Goal: Task Accomplishment & Management: Manage account settings

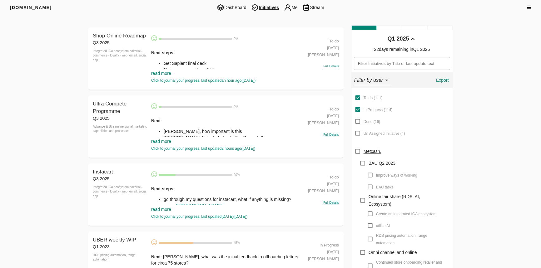
click at [165, 72] on link "read more" at bounding box center [161, 73] width 20 height 5
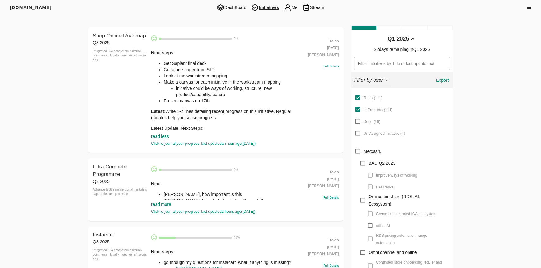
click at [214, 196] on li "[PERSON_NAME], how important is this" at bounding box center [231, 194] width 135 height 6
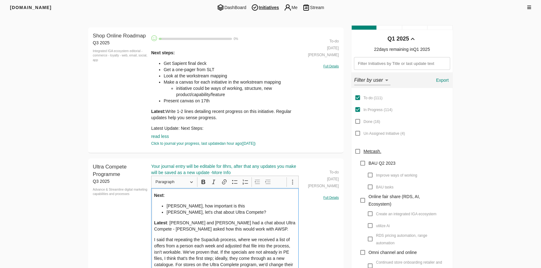
click at [168, 204] on li "[PERSON_NAME], how important is this" at bounding box center [230, 206] width 129 height 6
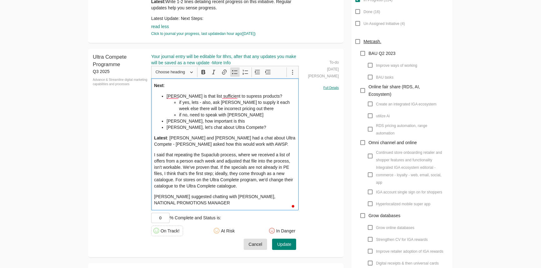
scroll to position [142, 0]
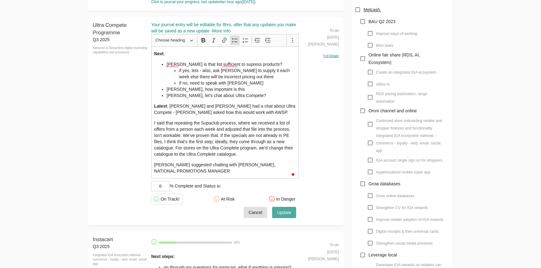
click at [283, 207] on button "Update" at bounding box center [284, 213] width 24 height 12
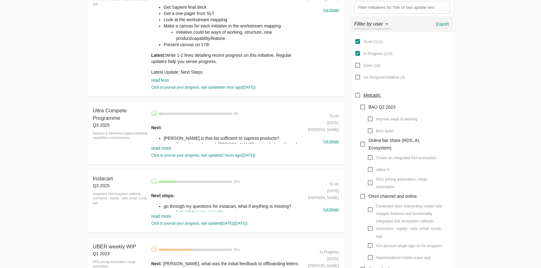
scroll to position [0, 0]
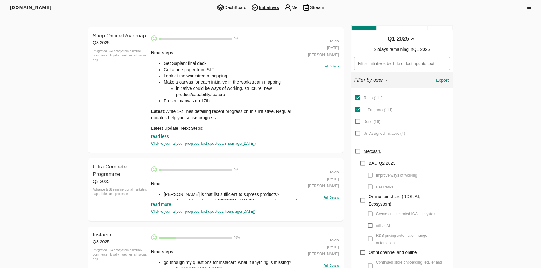
click at [181, 68] on li "Get a one-pager from SLT" at bounding box center [231, 70] width 135 height 6
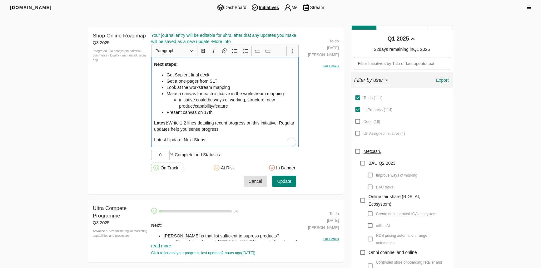
click at [165, 75] on ul "Get Sapient final deck Get a one-pager from SLT Look at the workstream mapping …" at bounding box center [225, 94] width 142 height 44
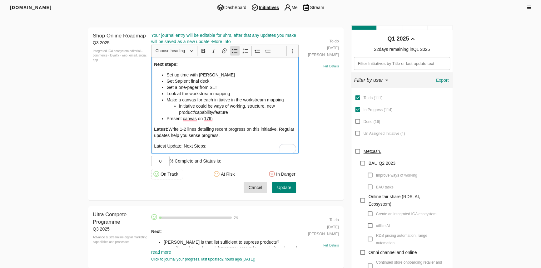
click at [289, 184] on span "Update" at bounding box center [284, 188] width 14 height 8
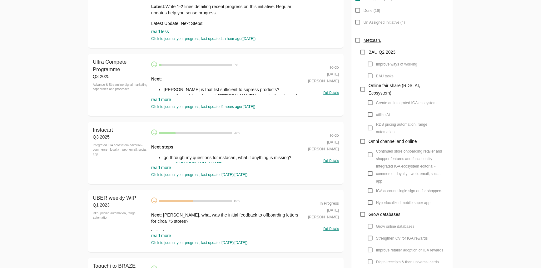
scroll to position [113, 0]
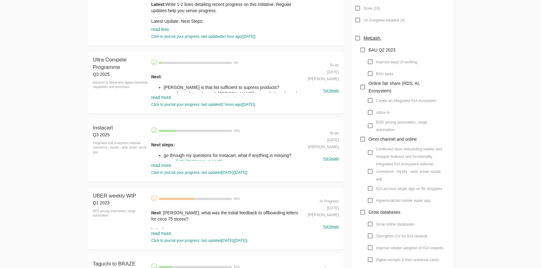
click at [164, 165] on link "read more" at bounding box center [161, 165] width 20 height 5
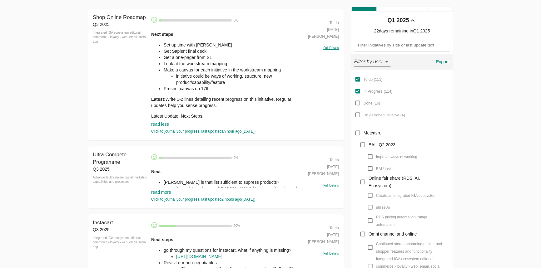
scroll to position [28, 0]
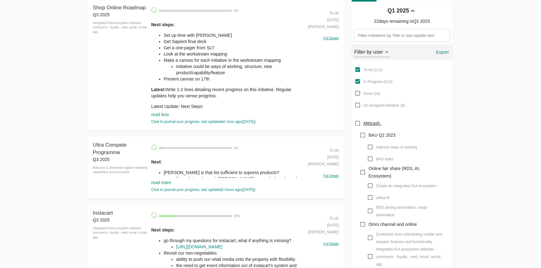
click at [167, 181] on link "read more" at bounding box center [161, 182] width 20 height 5
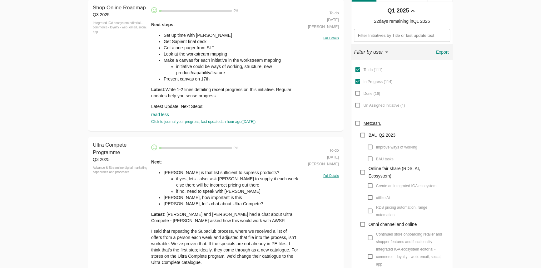
click at [202, 180] on li "if yes, lets - also, ask [PERSON_NAME] to supply it each week else there will b…" at bounding box center [237, 182] width 123 height 12
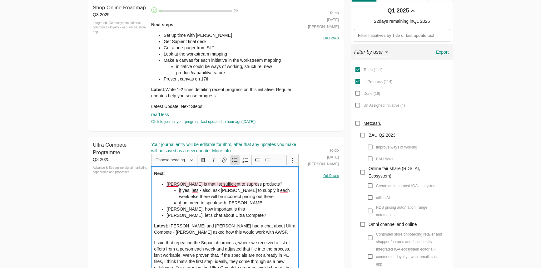
click at [175, 183] on li "[PERSON_NAME] is that list sufficient to supress products? if yes, lets - also,…" at bounding box center [230, 193] width 129 height 25
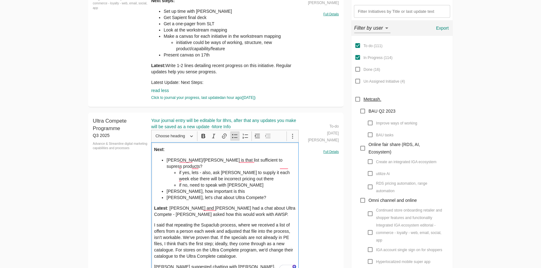
scroll to position [57, 0]
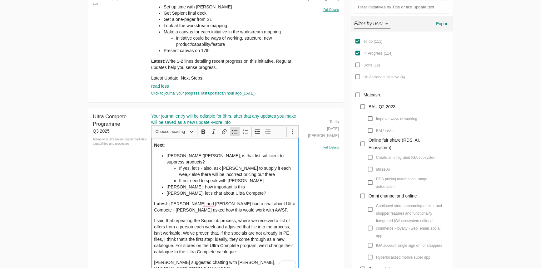
click at [277, 165] on li "If yes, let's - also, ask [PERSON_NAME] to supply it each wee,k else there will…" at bounding box center [237, 171] width 117 height 12
click at [254, 219] on p "I said that repeating the Supaclub process, where we received a list of offers …" at bounding box center [225, 236] width 142 height 37
click at [244, 218] on p "I said that repeating the Supaclub process, where we received a list of offers …" at bounding box center [225, 236] width 142 height 37
click at [203, 202] on p "Latest : [PERSON_NAME] and [PERSON_NAME] had a chat about Ultra Compete - [PERS…" at bounding box center [225, 207] width 142 height 12
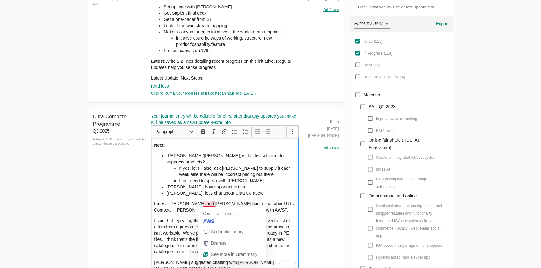
drag, startPoint x: 208, startPoint y: 202, endPoint x: 239, endPoint y: 230, distance: 41.8
click at [239, 230] on span "Add to dictionary" at bounding box center [227, 232] width 32 height 5
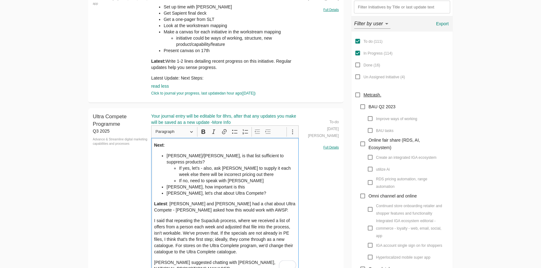
click at [233, 218] on p "I said that repeating the Supaclub process, where we received a list of offers …" at bounding box center [225, 236] width 142 height 37
click at [214, 206] on p "Latest : [PERSON_NAME] and [PERSON_NAME] had a chat about Ultra Compete - [PERS…" at bounding box center [225, 207] width 142 height 12
click at [225, 208] on div "Next : [PERSON_NAME]/[PERSON_NAME], is that list sufficient to suppress product…" at bounding box center [225, 207] width 148 height 138
click at [232, 202] on p "Latest : [PERSON_NAME] and [PERSON_NAME] had a chat about Ultra Compete - [PERS…" at bounding box center [225, 207] width 142 height 12
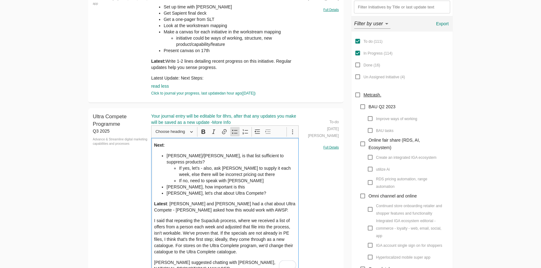
scroll to position [142, 0]
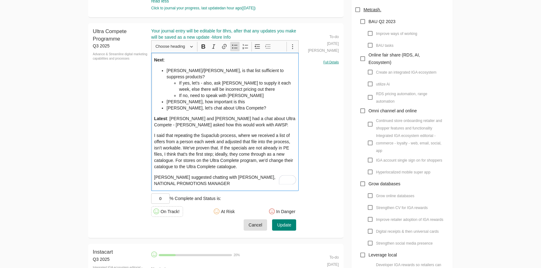
click at [286, 221] on span "Update" at bounding box center [284, 225] width 14 height 8
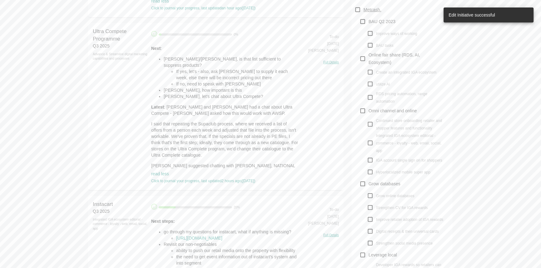
click at [189, 81] on li "If no, need to speak with [PERSON_NAME]" at bounding box center [237, 84] width 123 height 6
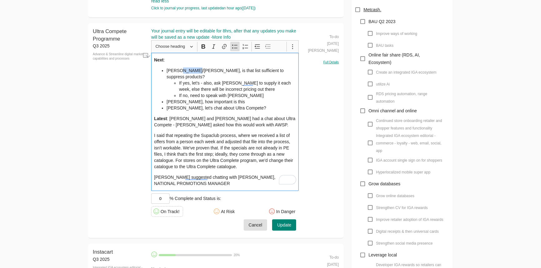
drag, startPoint x: 194, startPoint y: 70, endPoint x: 180, endPoint y: 68, distance: 14.5
click at [180, 68] on li "[PERSON_NAME]/[PERSON_NAME], is that list sufficient to suppress products? If y…" at bounding box center [230, 82] width 129 height 31
type input "[URL][DOMAIN_NAME]"
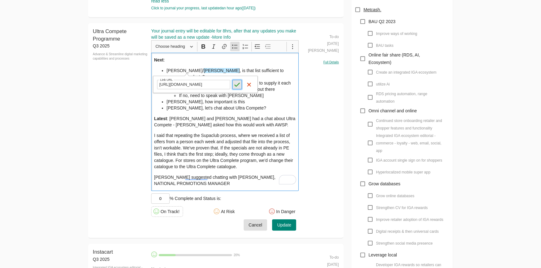
click at [237, 82] on icon "submit" at bounding box center [237, 84] width 6 height 6
click at [167, 68] on li "[PERSON_NAME]/ [PERSON_NAME] , is that list sufficient to suppress products? If…" at bounding box center [230, 82] width 129 height 31
type input "[URL][DOMAIN_NAME]"
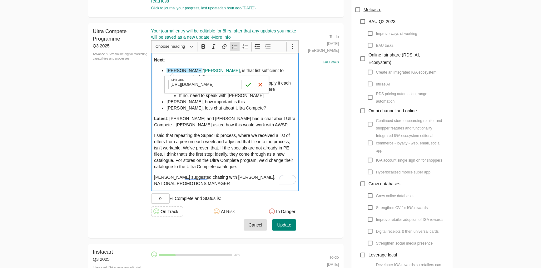
click button "Save Save" at bounding box center [248, 84] width 9 height 9
click at [214, 119] on p "Latest : [PERSON_NAME] and [PERSON_NAME] had a chat about Ultra Compete - [PERS…" at bounding box center [225, 122] width 142 height 12
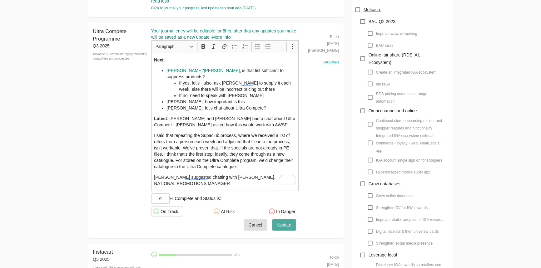
click at [287, 221] on span "Update" at bounding box center [284, 225] width 14 height 8
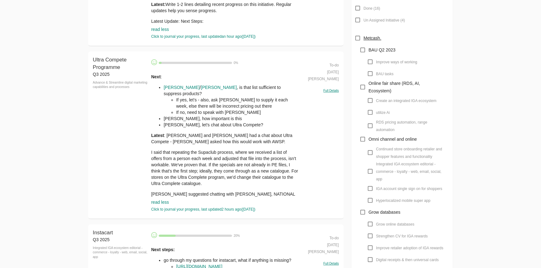
scroll to position [0, 0]
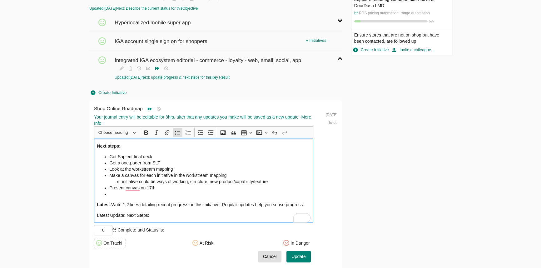
click at [179, 166] on li "Look at the workstream mapping" at bounding box center [209, 169] width 201 height 6
click at [110, 173] on li "Make a canvas for each initiative in the workstream mapping initiative could be…" at bounding box center [209, 178] width 201 height 12
click at [295, 253] on span "Update" at bounding box center [298, 257] width 14 height 8
